Goal: Transaction & Acquisition: Purchase product/service

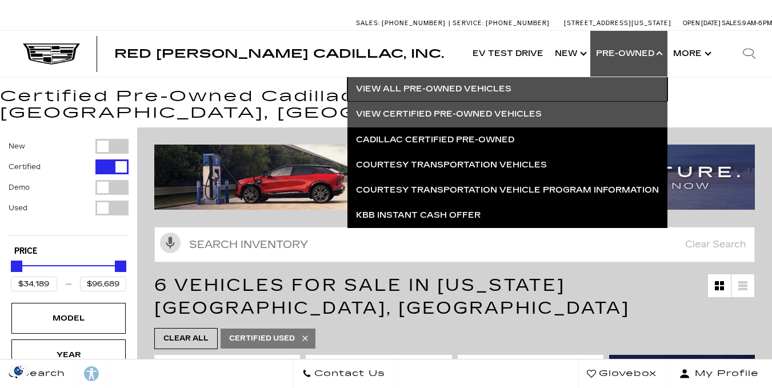
click at [548, 87] on link "View All Pre-Owned Vehicles" at bounding box center [507, 89] width 320 height 25
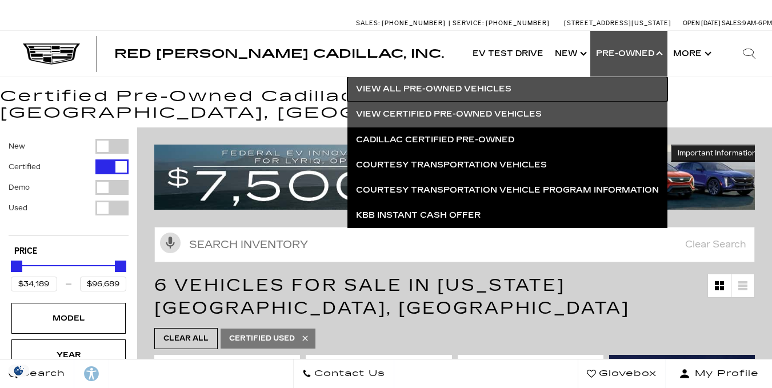
click at [453, 89] on link "View All Pre-Owned Vehicles" at bounding box center [507, 89] width 320 height 25
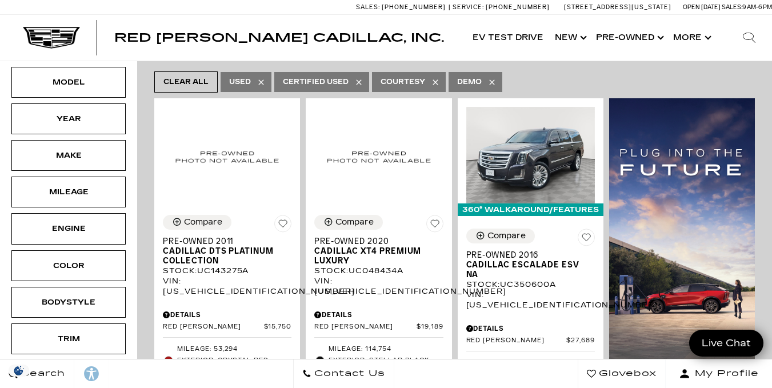
click at [348, 212] on div "Compare Pre-Owned 2020 Cadillac XT4 Premium Luxury Stock : UC048434A VIN: [US_V…" at bounding box center [379, 343] width 146 height 274
drag, startPoint x: 488, startPoint y: 289, endPoint x: 78, endPoint y: 13, distance: 494.3
click at [78, 13] on div "Sales: [PHONE_NUMBER] Service: [PHONE_NUMBER] [STREET_ADDRESS][US_STATE] Open […" at bounding box center [386, 7] width 772 height 14
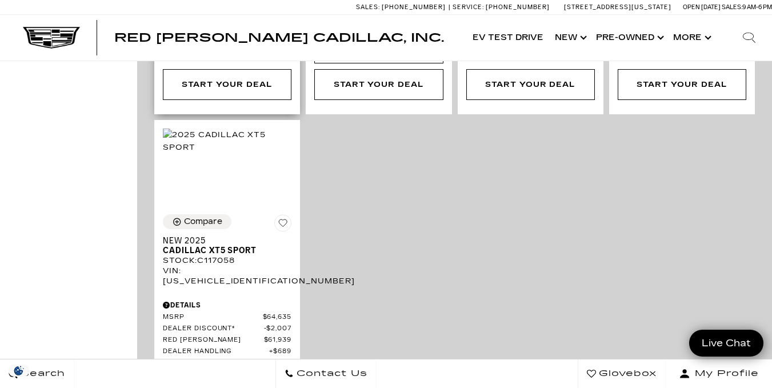
scroll to position [3174, 0]
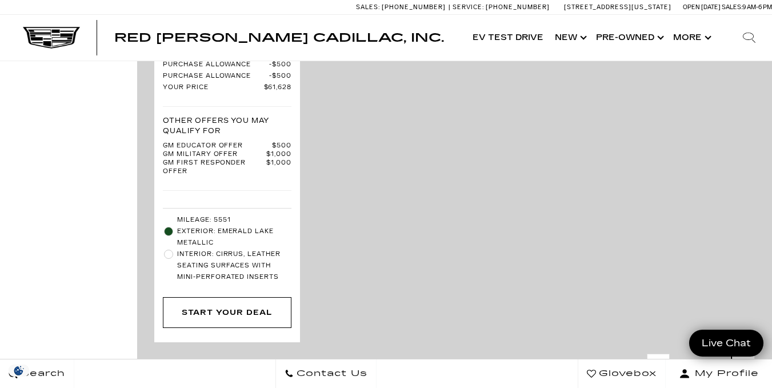
click at [747, 355] on icon "next page" at bounding box center [743, 364] width 7 height 18
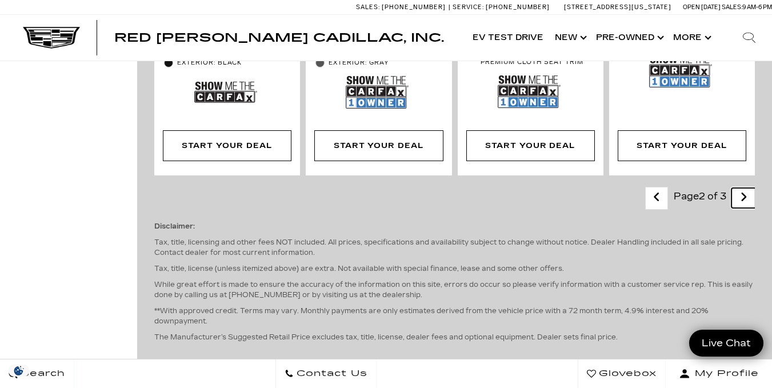
scroll to position [2550, 0]
click at [747, 187] on icon "next page" at bounding box center [743, 196] width 7 height 18
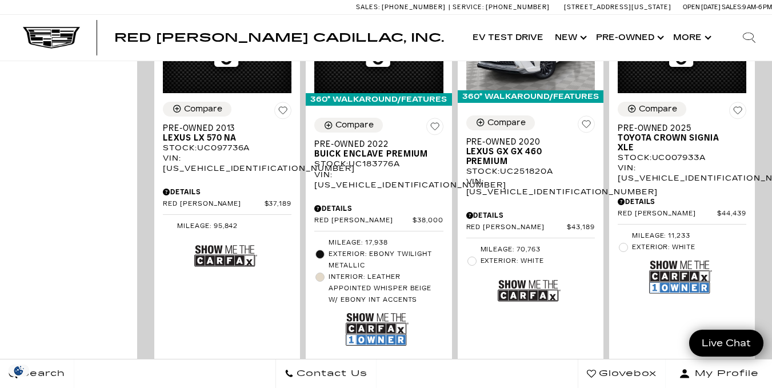
scroll to position [1080, 0]
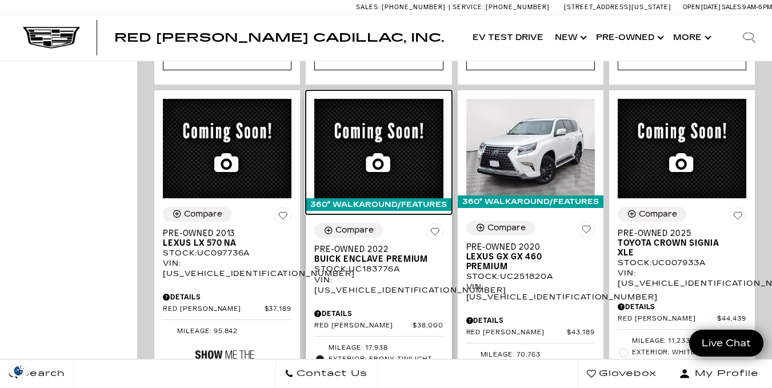
click at [364, 198] on div "360° WalkAround/Features" at bounding box center [379, 204] width 146 height 13
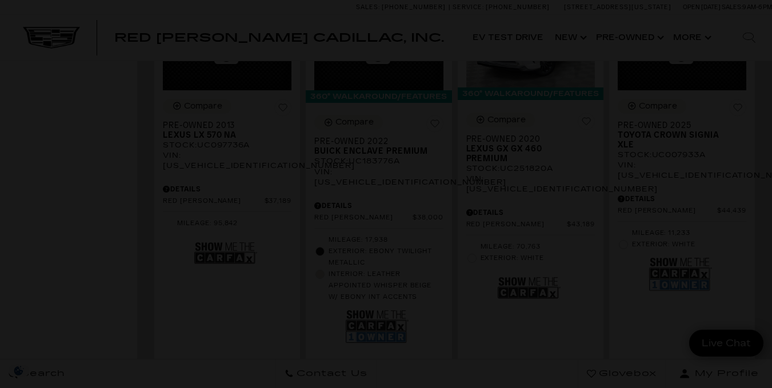
scroll to position [1189, 0]
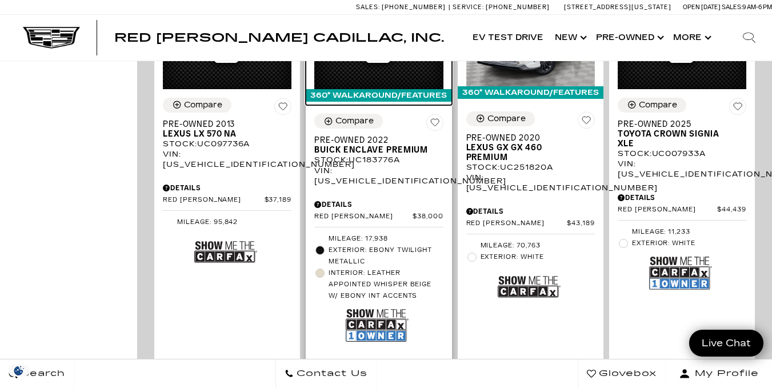
click at [374, 89] on div "360° WalkAround/Features" at bounding box center [379, 95] width 146 height 13
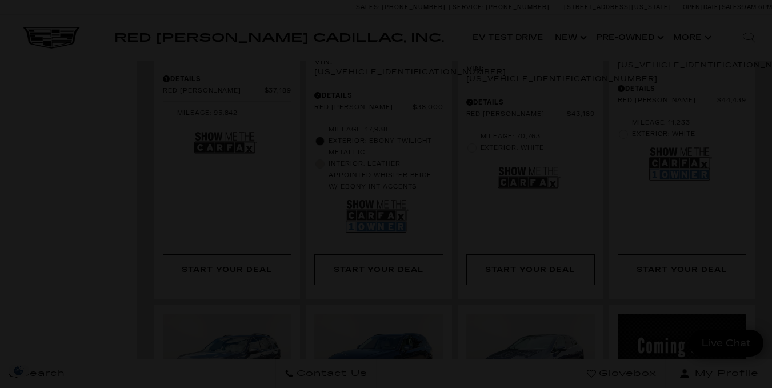
scroll to position [1299, 0]
